Goal: Task Accomplishment & Management: Use online tool/utility

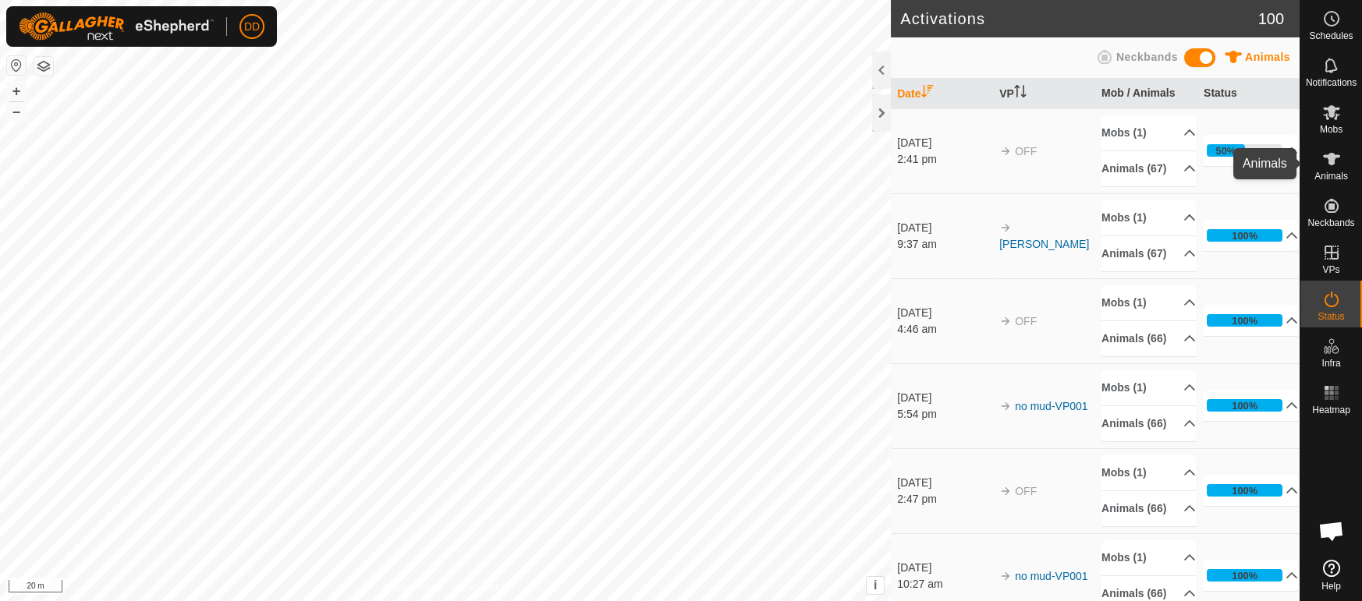
scroll to position [3788, 0]
click at [1330, 161] on icon at bounding box center [1331, 159] width 17 height 12
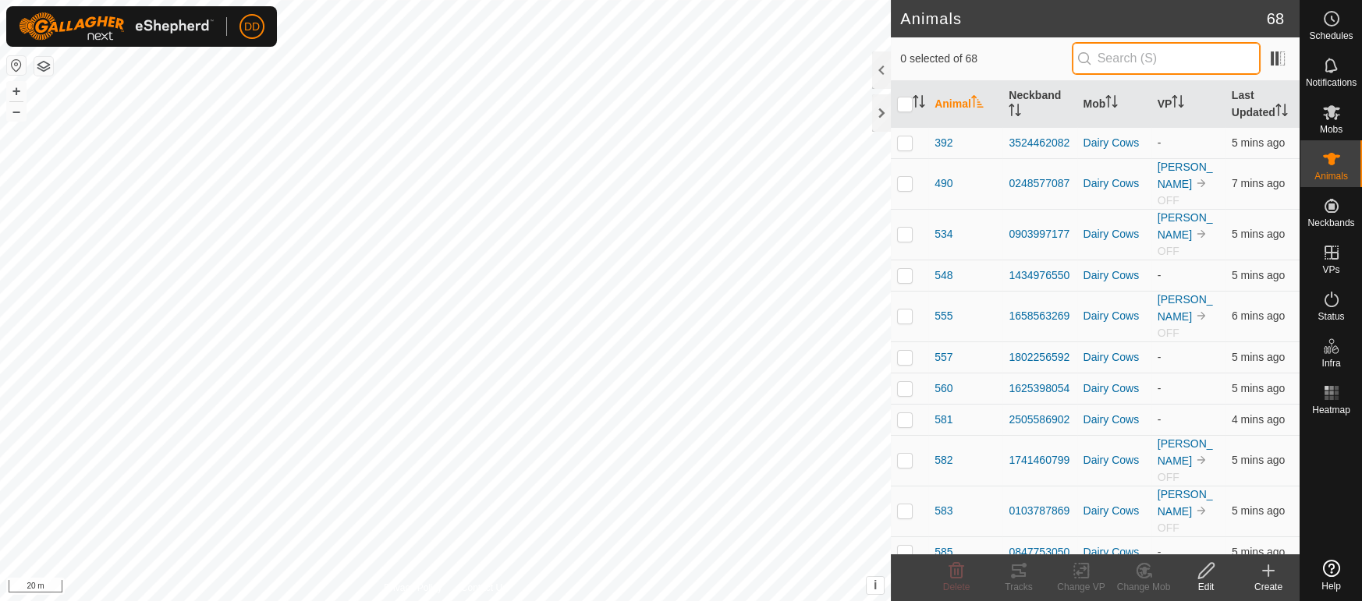
click at [1167, 59] on input "text" at bounding box center [1165, 58] width 189 height 33
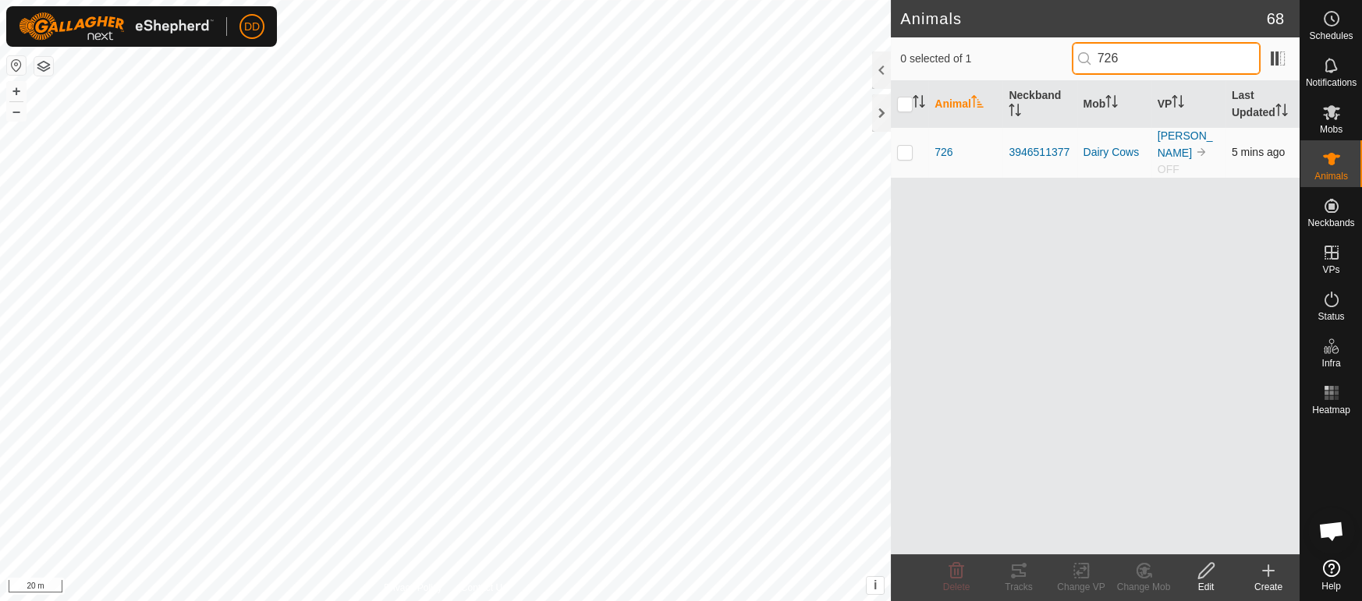
type input "726"
click at [907, 149] on p-checkbox at bounding box center [905, 152] width 16 height 12
checkbox input "true"
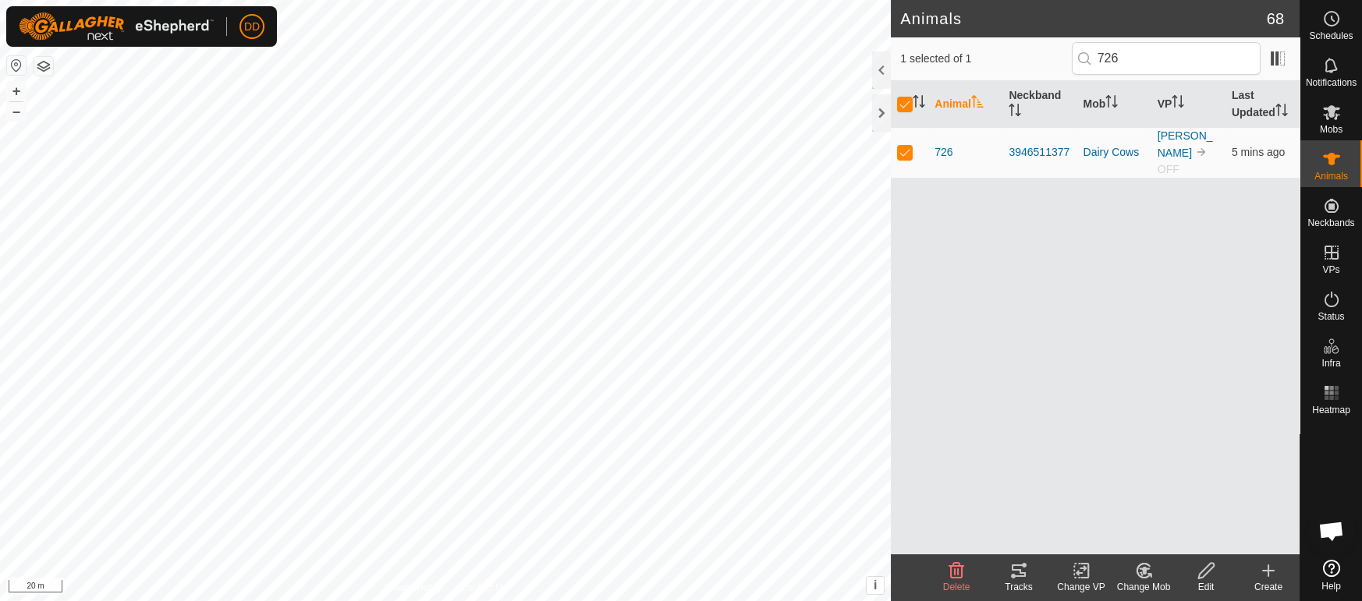
click at [1016, 578] on icon at bounding box center [1018, 570] width 19 height 19
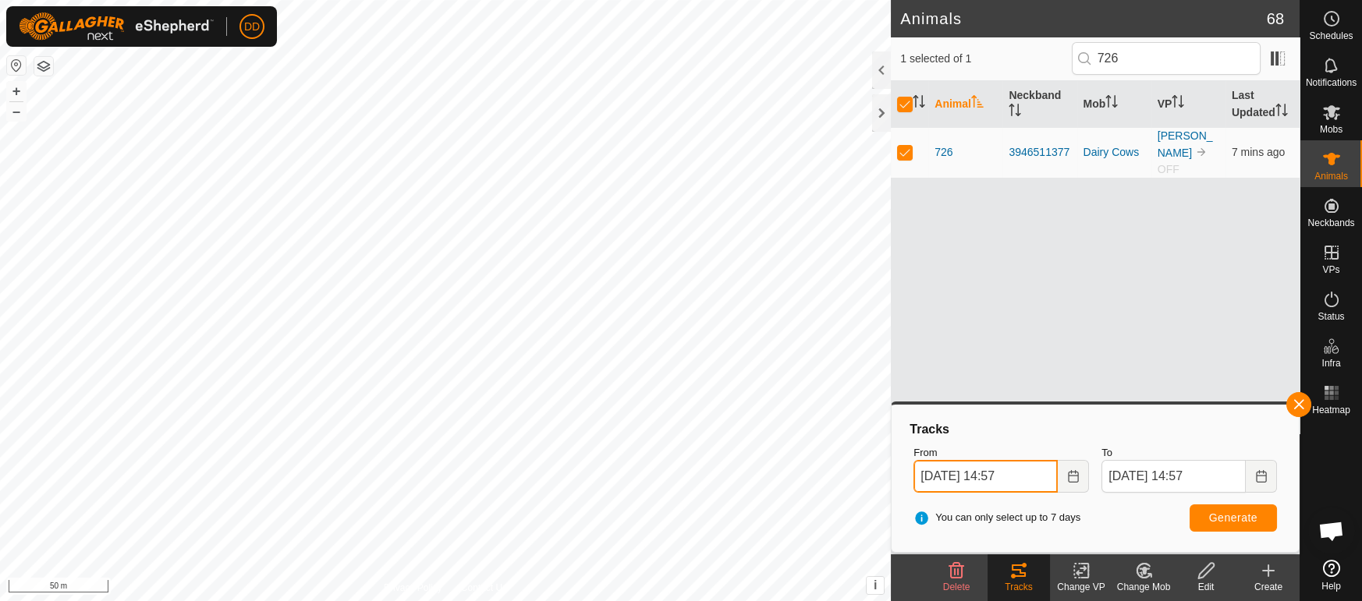
click at [1004, 483] on input "10 Oct, 2025 14:57" at bounding box center [985, 476] width 144 height 33
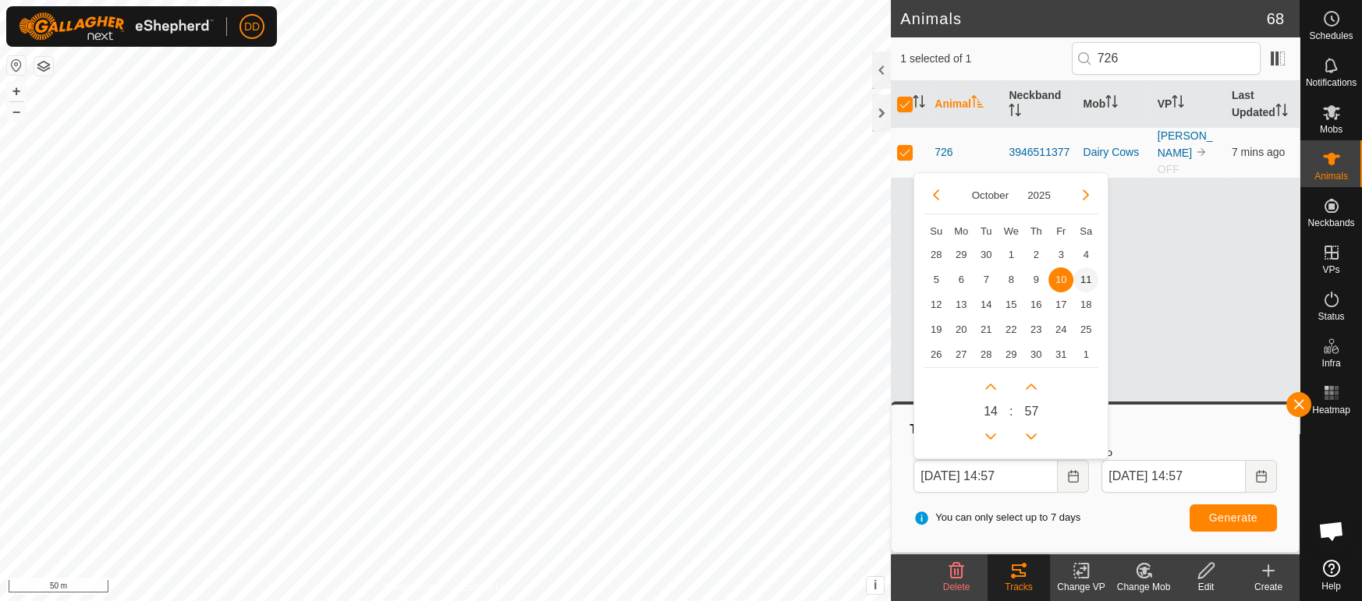
click at [1085, 278] on span "11" at bounding box center [1085, 279] width 25 height 25
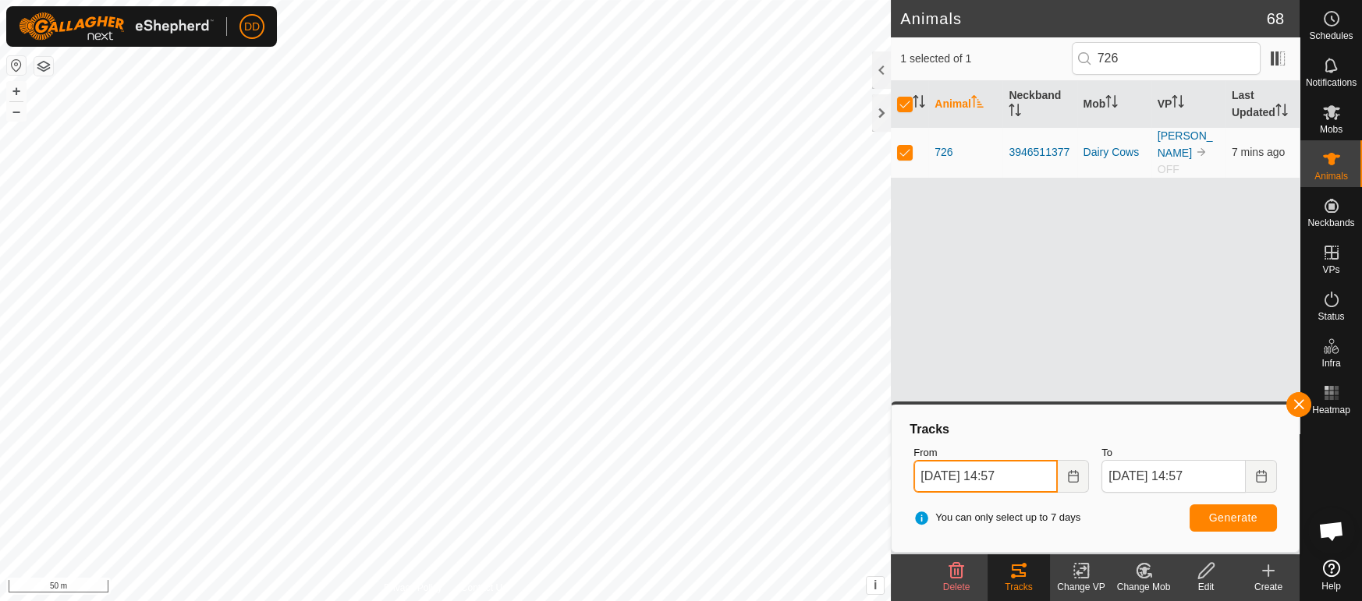
click at [1008, 475] on input "11 Oct, 2025 14:57" at bounding box center [985, 476] width 144 height 33
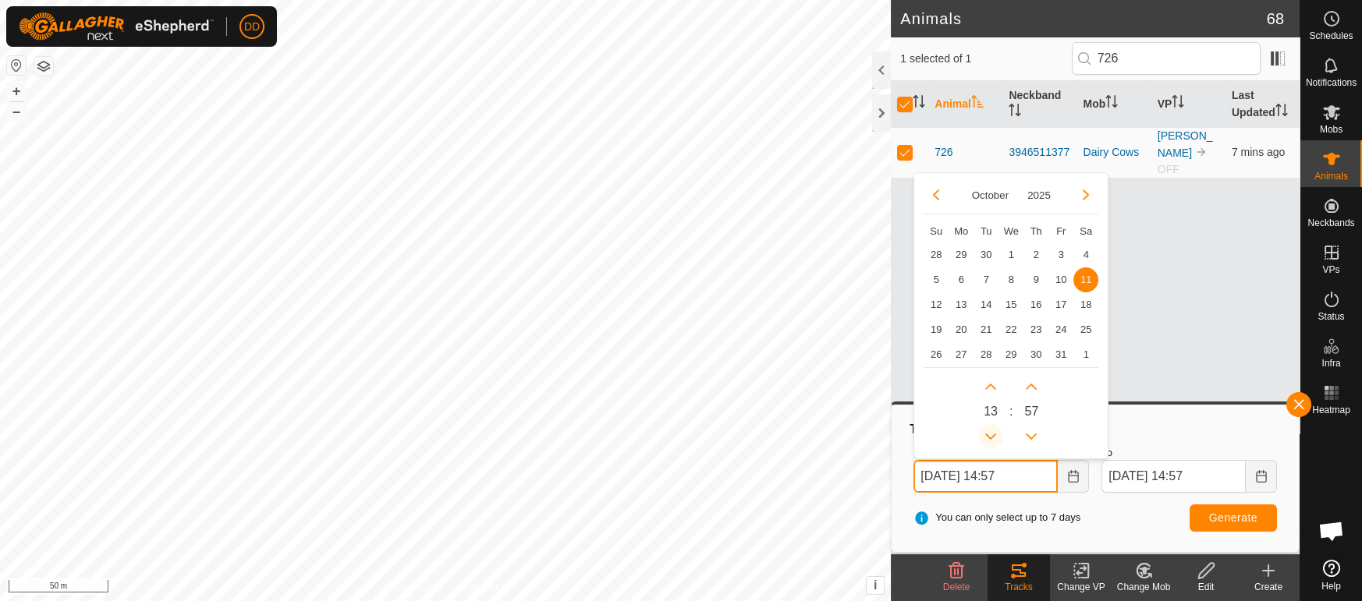
click at [990, 439] on button "Previous Hour" at bounding box center [990, 436] width 25 height 25
click at [991, 440] on span "Previous Hour" at bounding box center [991, 440] width 0 height 0
click at [990, 438] on button "Previous Hour" at bounding box center [990, 436] width 25 height 25
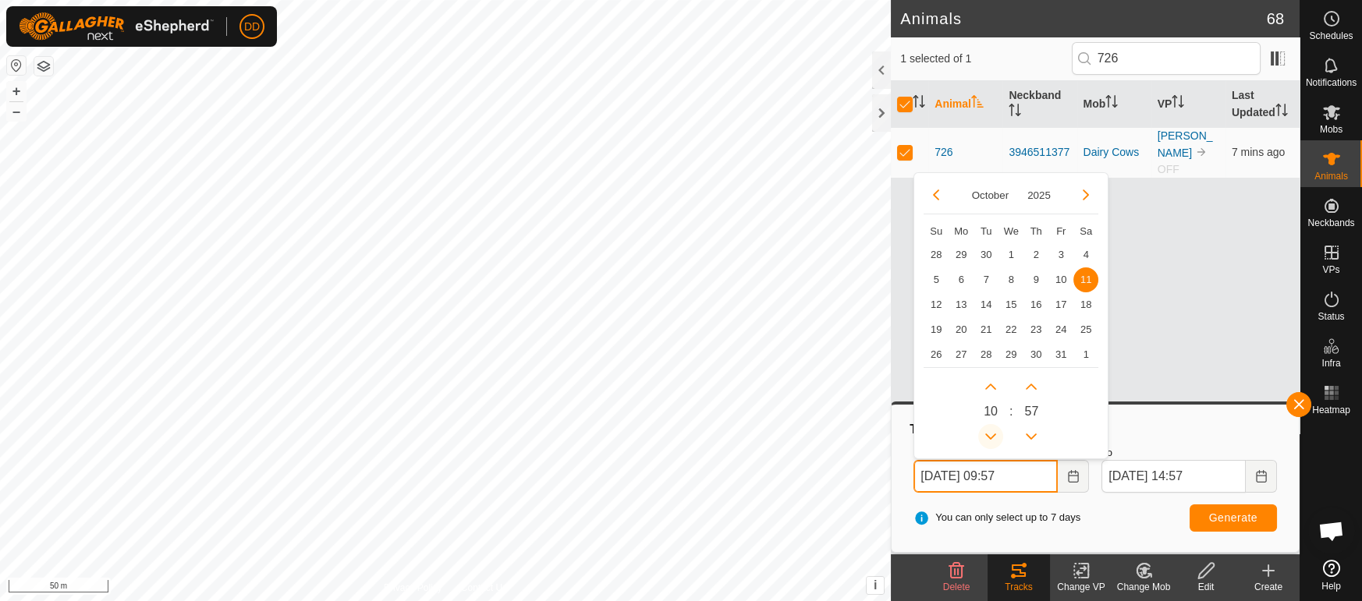
click at [990, 438] on button "Previous Hour" at bounding box center [990, 436] width 25 height 25
click at [990, 438] on icon "Previous Hour" at bounding box center [990, 436] width 12 height 12
type input "11 Oct, 2025 06:57"
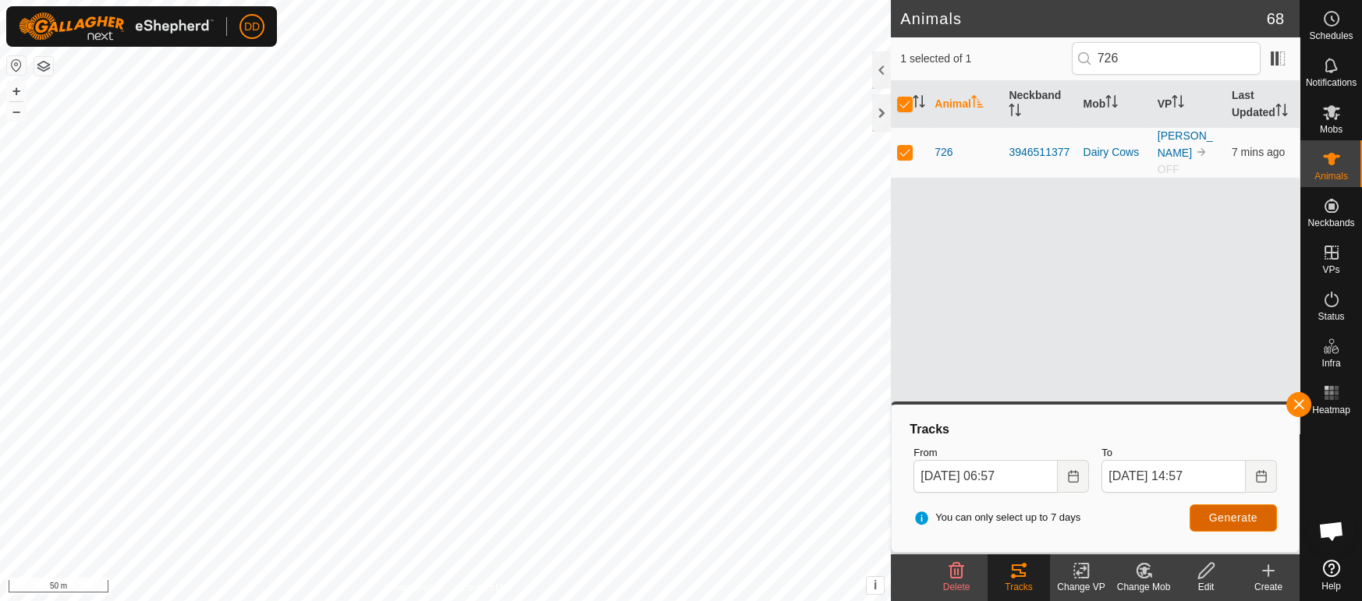
click at [1202, 513] on button "Generate" at bounding box center [1232, 518] width 87 height 27
click at [663, 600] on html "DD Schedules Notifications Mobs Animals Neckbands VPs Status Infra Heatmap Help…" at bounding box center [681, 300] width 1362 height 601
click at [1291, 405] on button "button" at bounding box center [1298, 404] width 25 height 25
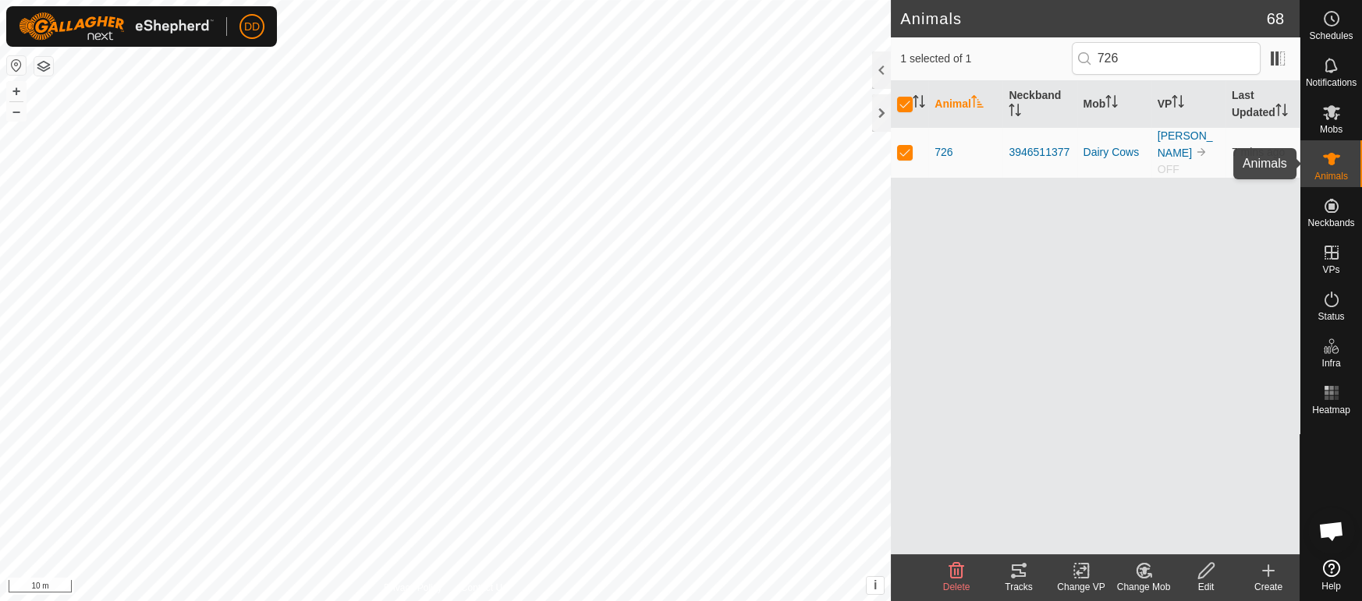
click at [1337, 162] on icon at bounding box center [1331, 159] width 19 height 19
click at [905, 146] on p-checkbox at bounding box center [905, 152] width 16 height 12
checkbox input "false"
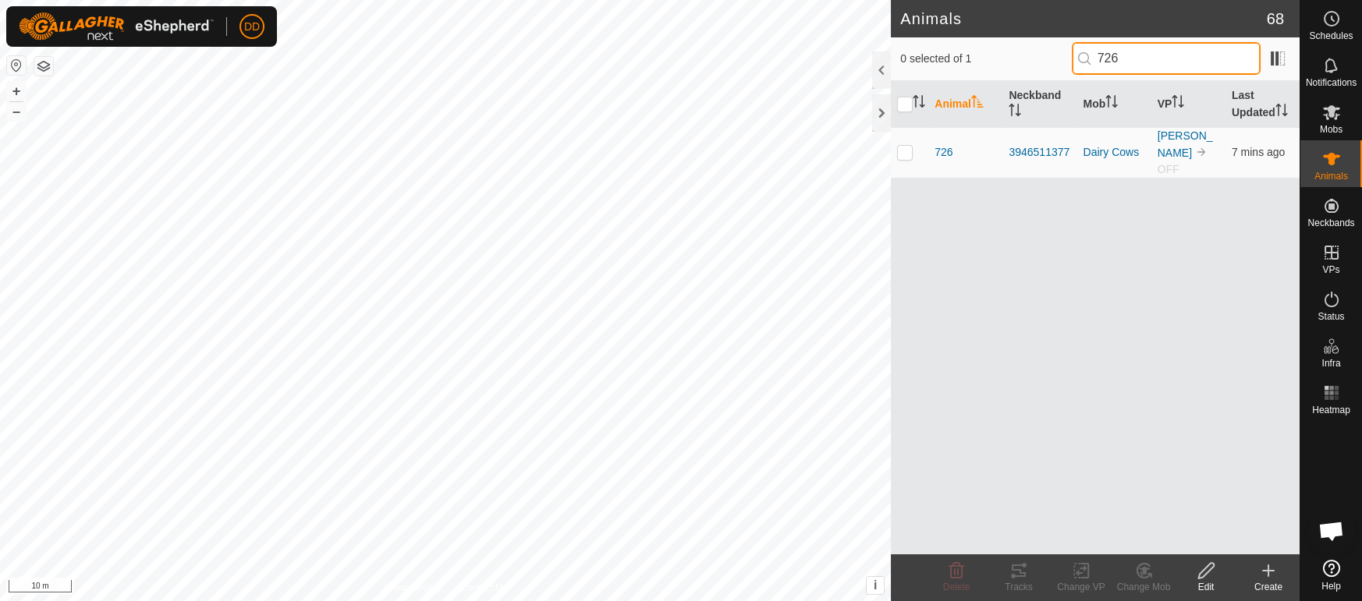
click at [862, 30] on div "Animals 68 0 selected of 1 726 Animal Neckband Mob VP Last Updated 726 39465113…" at bounding box center [649, 300] width 1299 height 601
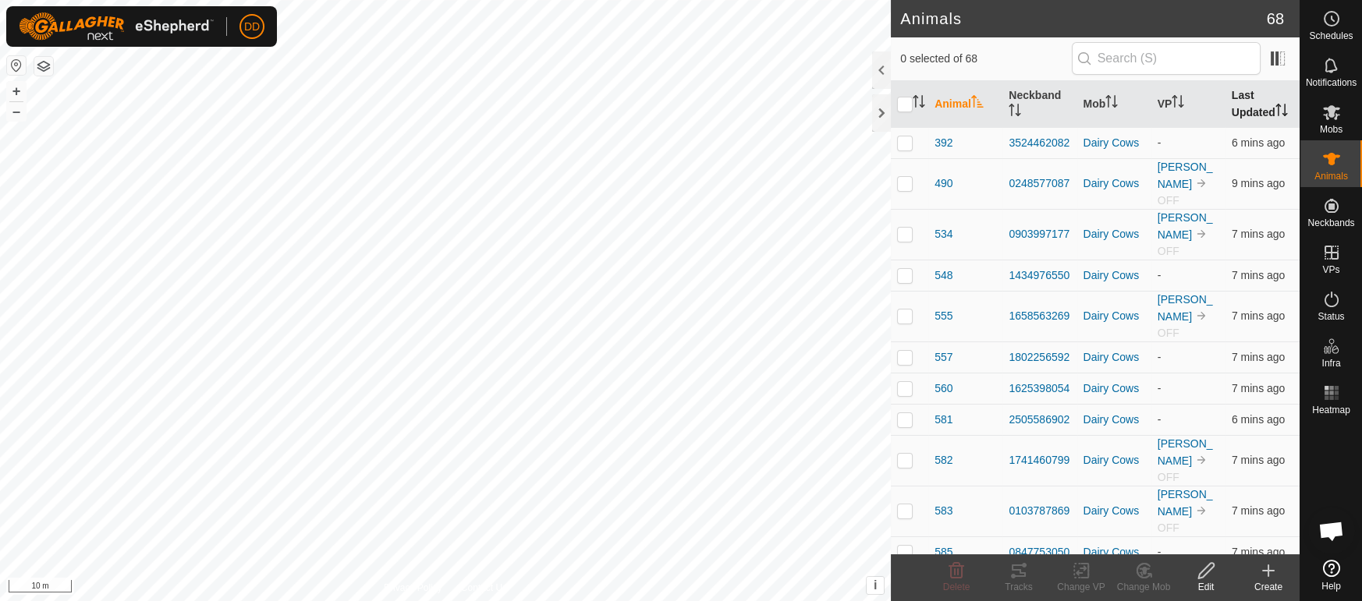
click at [1242, 104] on th "Last Updated" at bounding box center [1262, 104] width 74 height 47
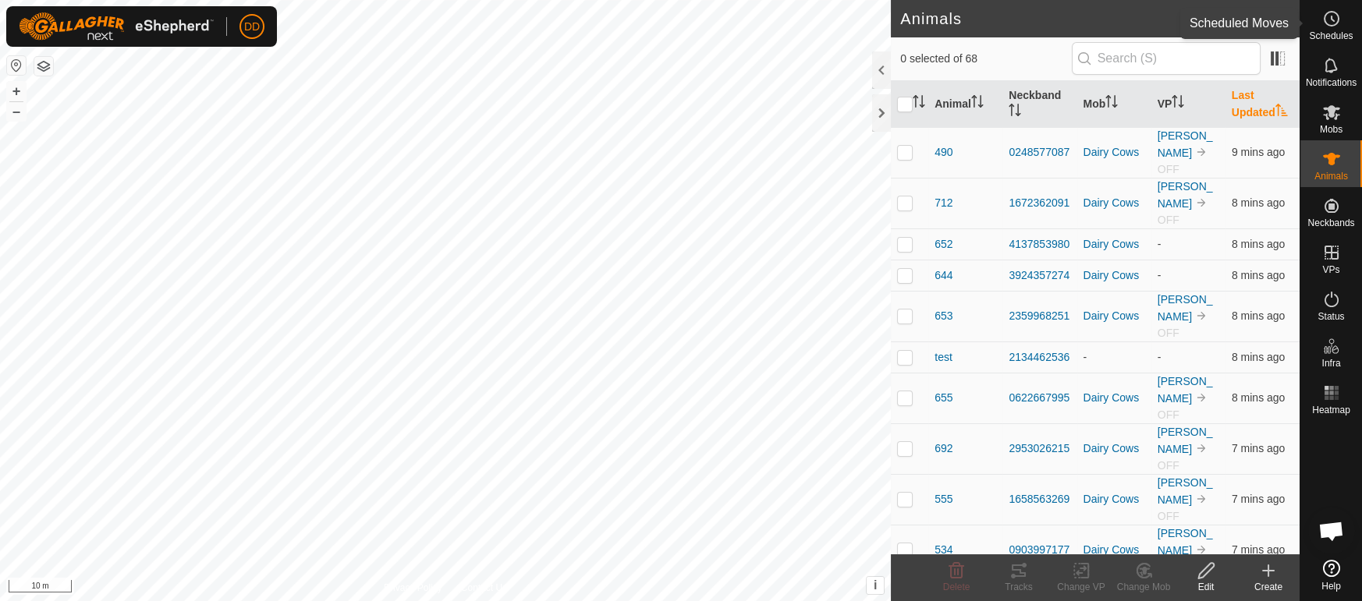
click at [1337, 24] on icon at bounding box center [1331, 18] width 19 height 19
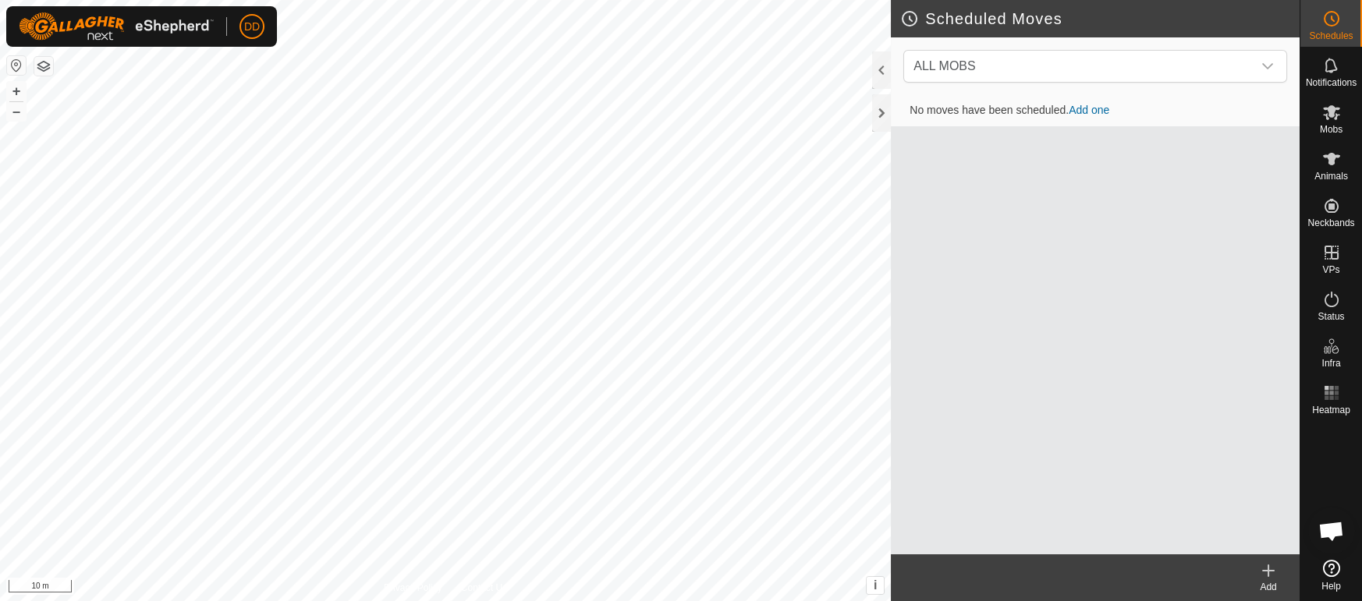
click at [1337, 24] on icon at bounding box center [1331, 18] width 19 height 19
click at [1350, 161] on div "Animals" at bounding box center [1331, 163] width 62 height 47
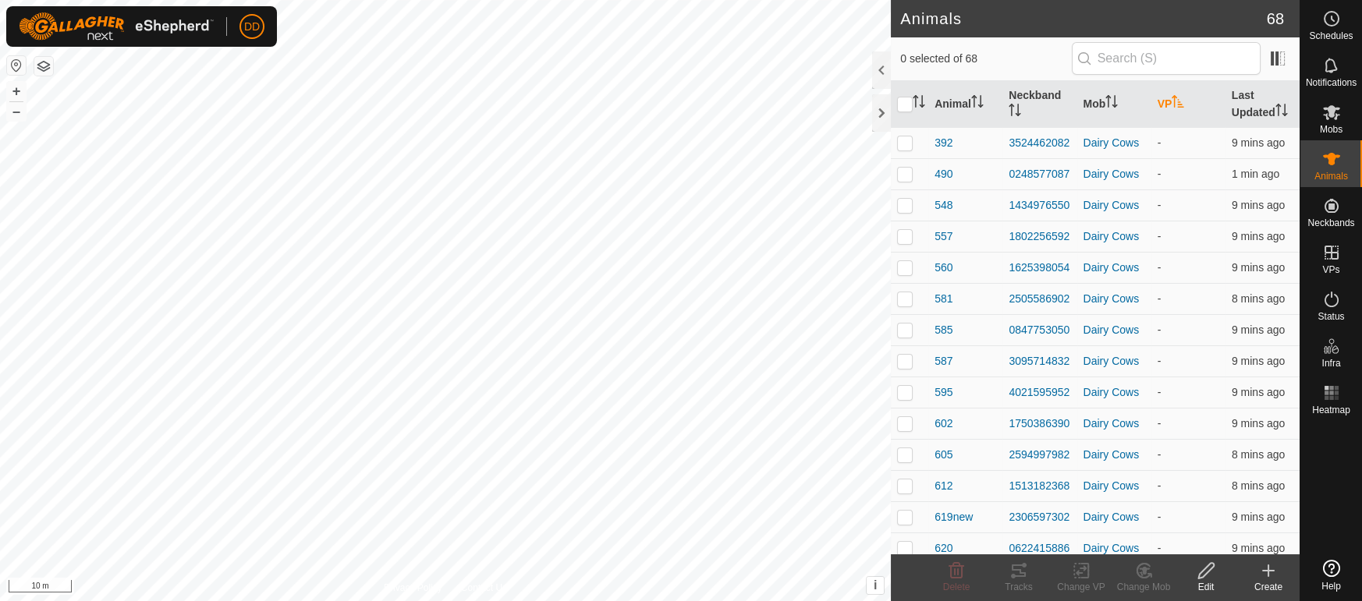
click at [1177, 105] on icon "Activate to sort" at bounding box center [1177, 101] width 12 height 12
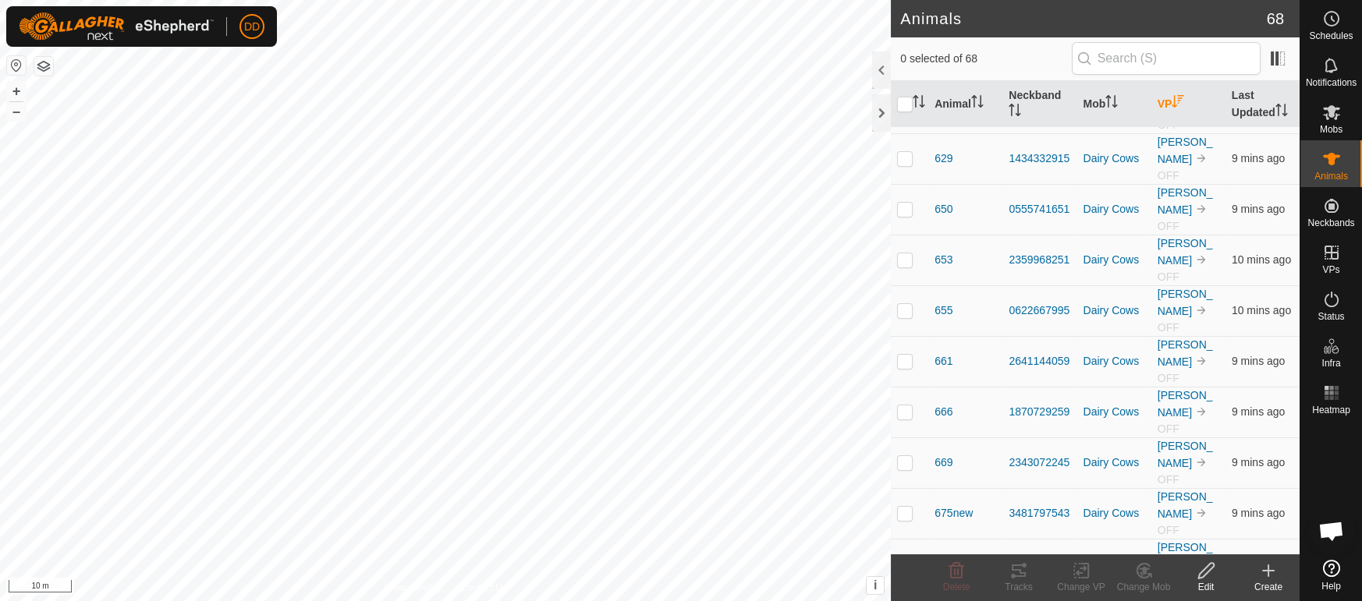
scroll to position [935, 0]
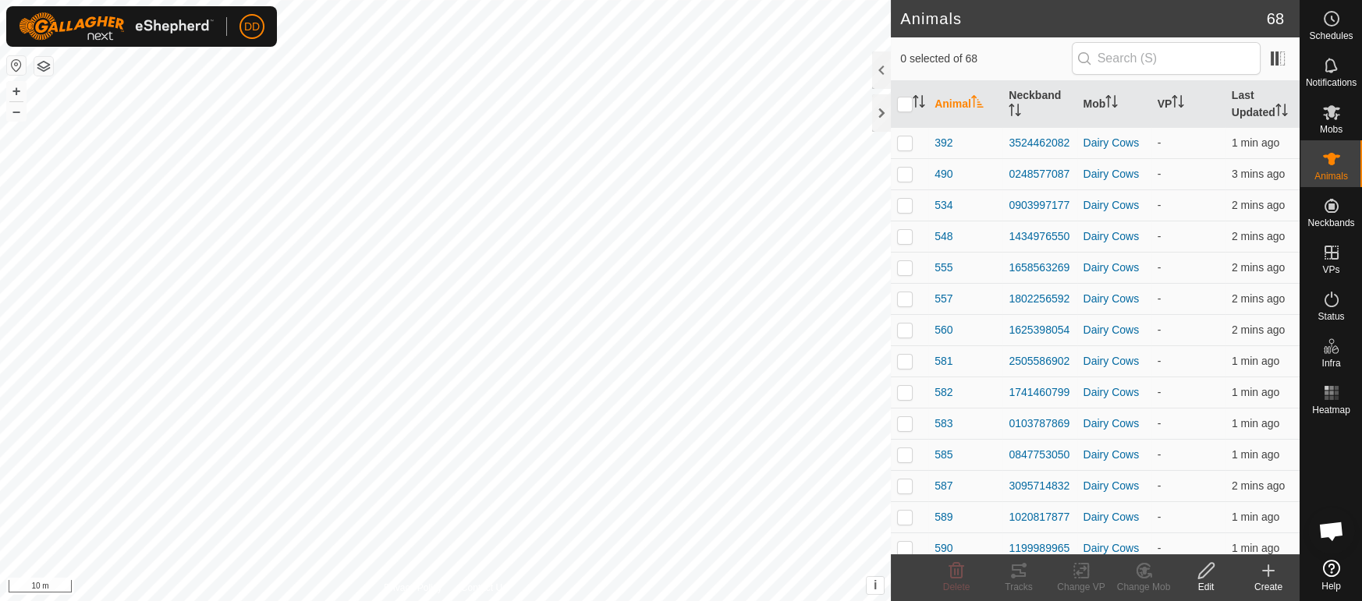
scroll to position [3788, 0]
